Goal: Information Seeking & Learning: Understand process/instructions

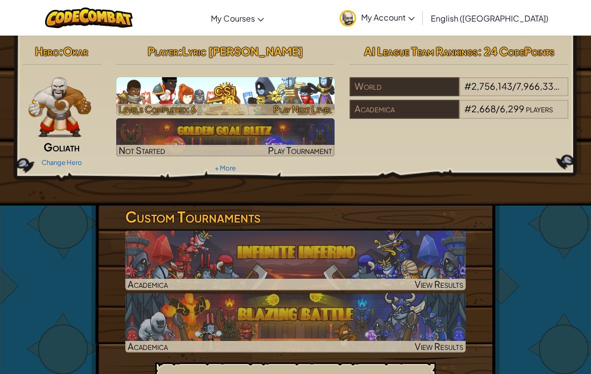
click at [135, 102] on h3 "CS1" at bounding box center [225, 91] width 219 height 23
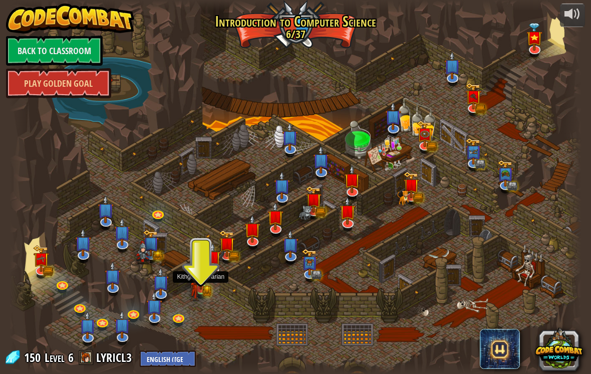
click at [202, 281] on img at bounding box center [201, 274] width 15 height 32
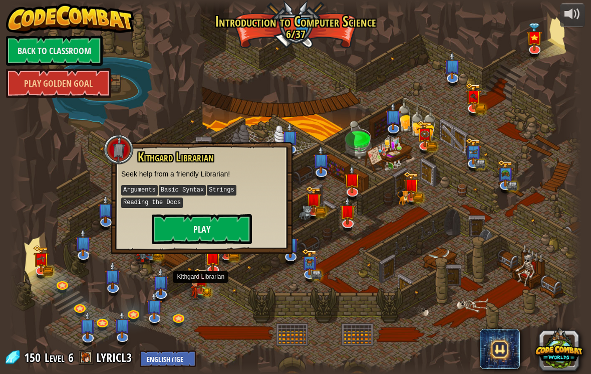
click at [177, 236] on button "Play" at bounding box center [202, 229] width 100 height 30
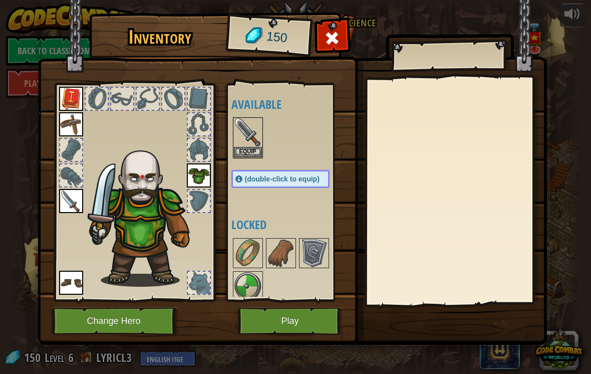
click at [236, 318] on img at bounding box center [292, 163] width 509 height 364
click at [247, 318] on button "Play" at bounding box center [290, 321] width 105 height 28
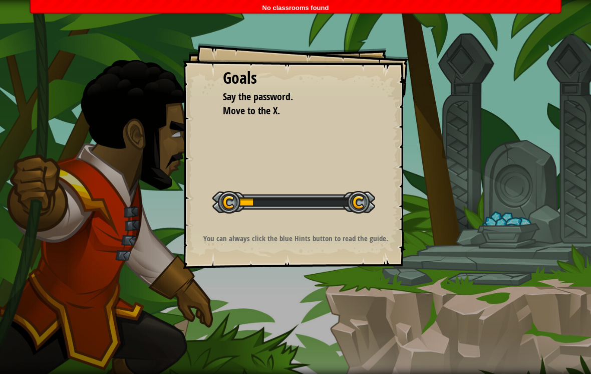
click at [253, 316] on div "Goals Say the password. Move to the X. Start Level Error loading from server. T…" at bounding box center [295, 187] width 591 height 374
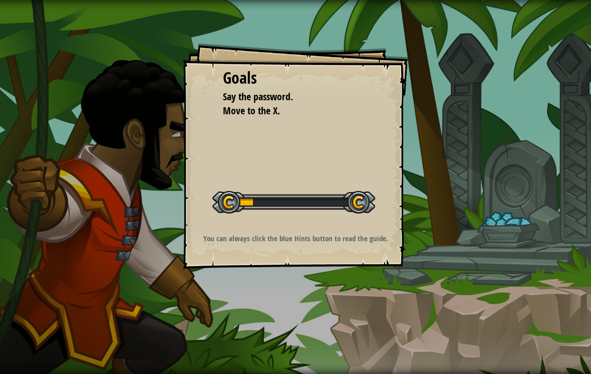
click at [249, 224] on div "Goals Say the password. Move to the X. Start Level Error loading from server. T…" at bounding box center [295, 155] width 225 height 225
